Goal: Find specific page/section: Find specific page/section

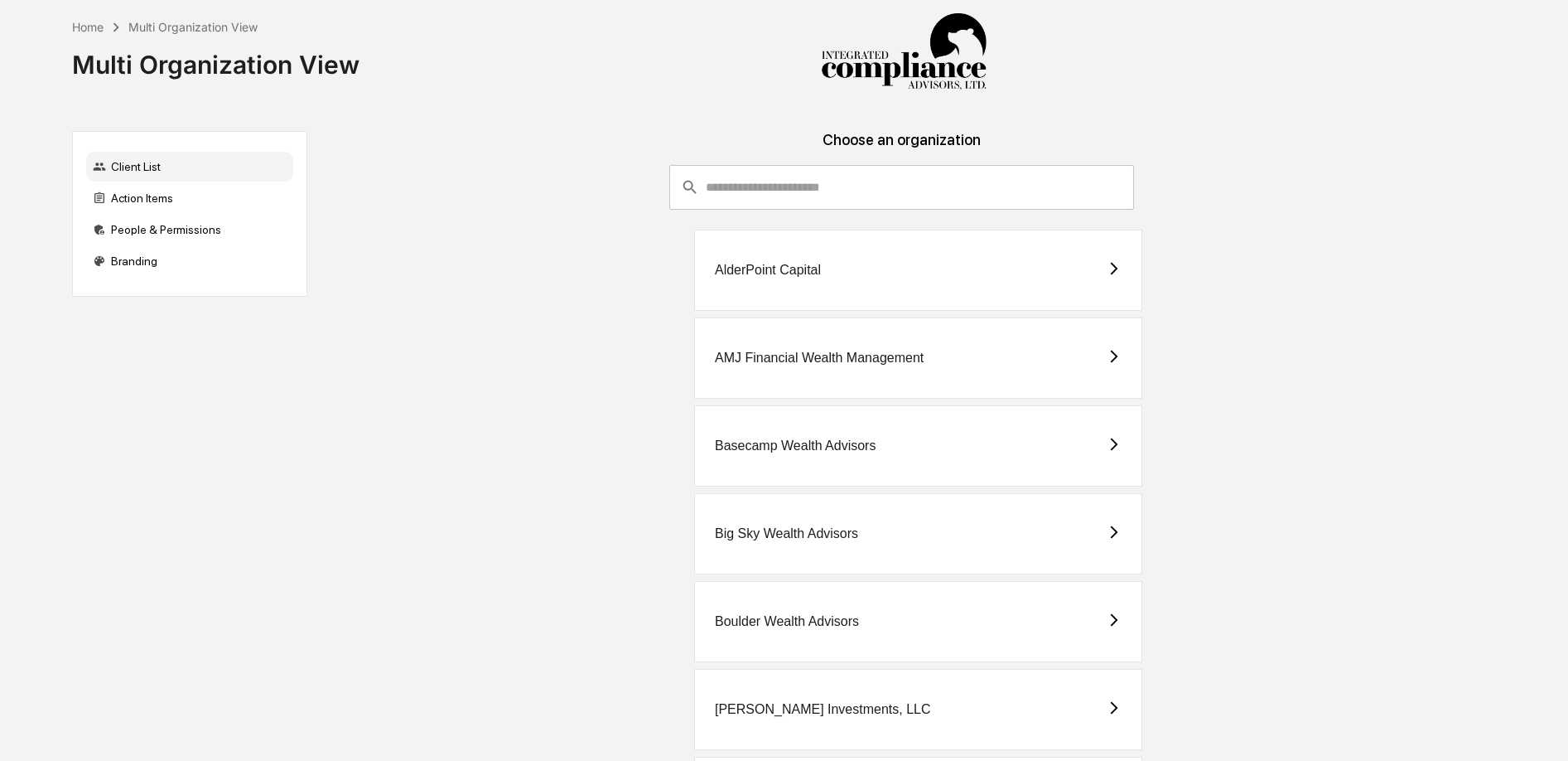
click at [925, 193] on input "consultant-dashboard__filter-organizations-search-bar" at bounding box center [920, 187] width 428 height 45
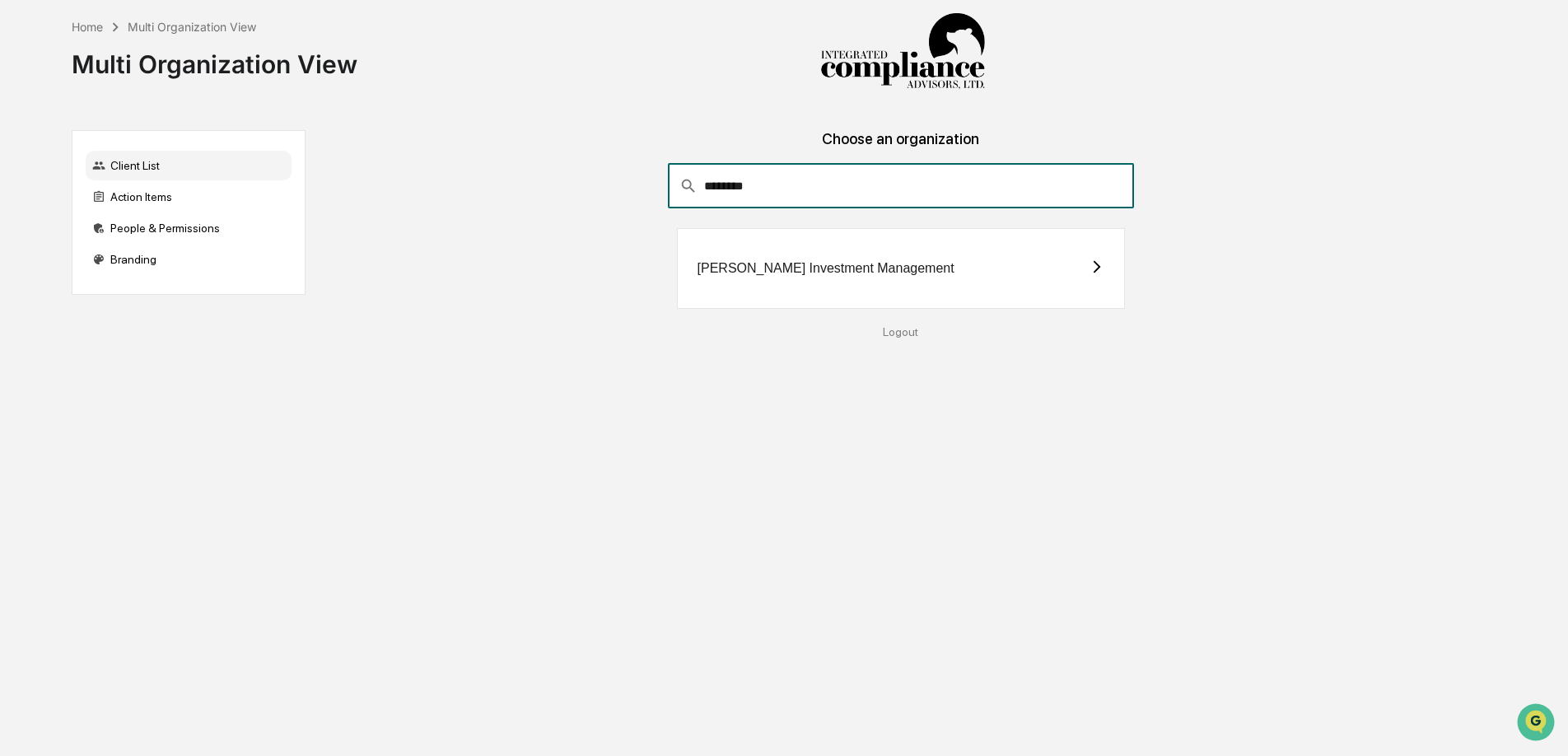
type input "********"
click at [804, 266] on div "[PERSON_NAME] Investment Management" at bounding box center [825, 268] width 257 height 15
